Goal: Information Seeking & Learning: Find specific fact

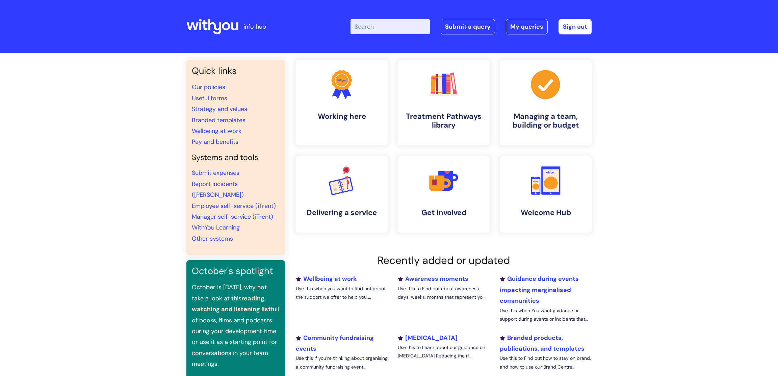
click at [383, 29] on input "Enter your search term here..." at bounding box center [389, 26] width 79 height 15
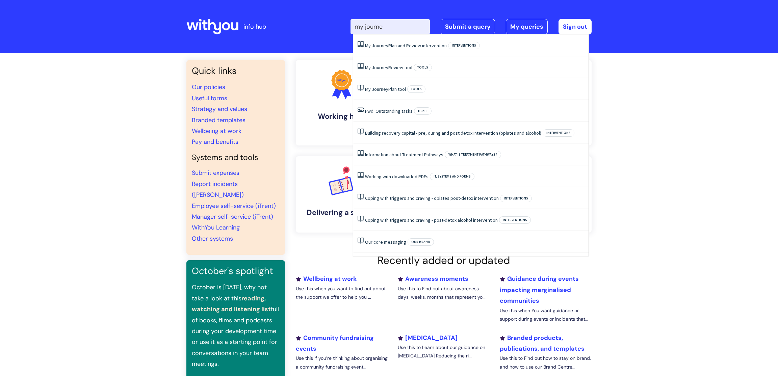
type input "my journey"
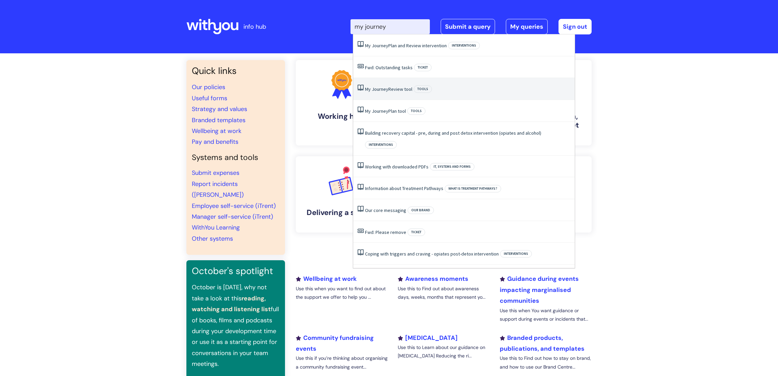
click at [406, 90] on link "My Journey Review tool" at bounding box center [388, 89] width 47 height 6
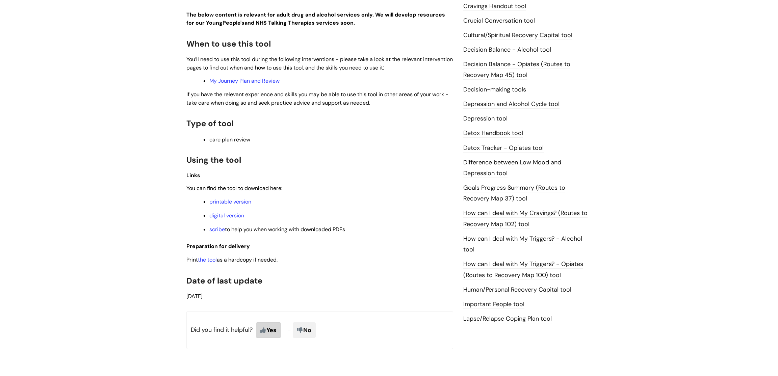
scroll to position [397, 0]
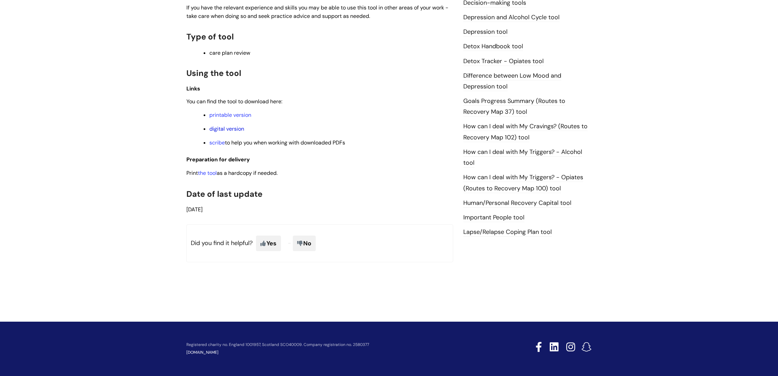
click at [222, 125] on link "digital version" at bounding box center [226, 128] width 35 height 7
